Goal: Task Accomplishment & Management: Use online tool/utility

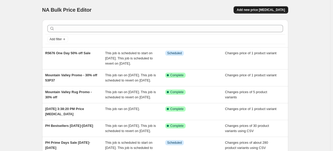
click at [257, 10] on span "Add new price [MEDICAL_DATA]" at bounding box center [260, 10] width 48 height 4
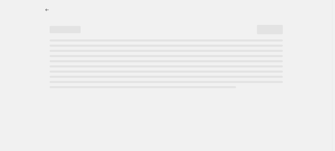
select select "percentage"
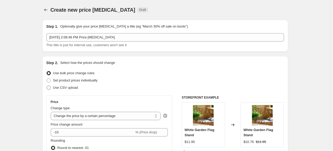
click at [48, 87] on span at bounding box center [49, 87] width 4 height 4
click at [47, 86] on input "Use CSV upload" at bounding box center [47, 85] width 0 height 0
radio input "true"
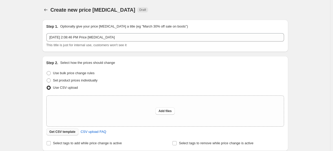
click at [66, 133] on span "Get CSV template" at bounding box center [62, 131] width 26 height 4
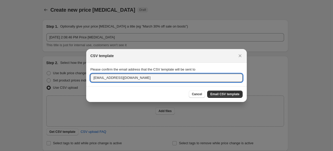
drag, startPoint x: 147, startPoint y: 76, endPoint x: 49, endPoint y: 76, distance: 98.0
type input "majohnson@myevergreen.com"
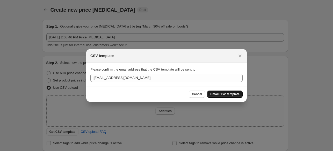
click at [225, 93] on span "Email CSV template" at bounding box center [224, 94] width 29 height 4
